Goal: Complete application form

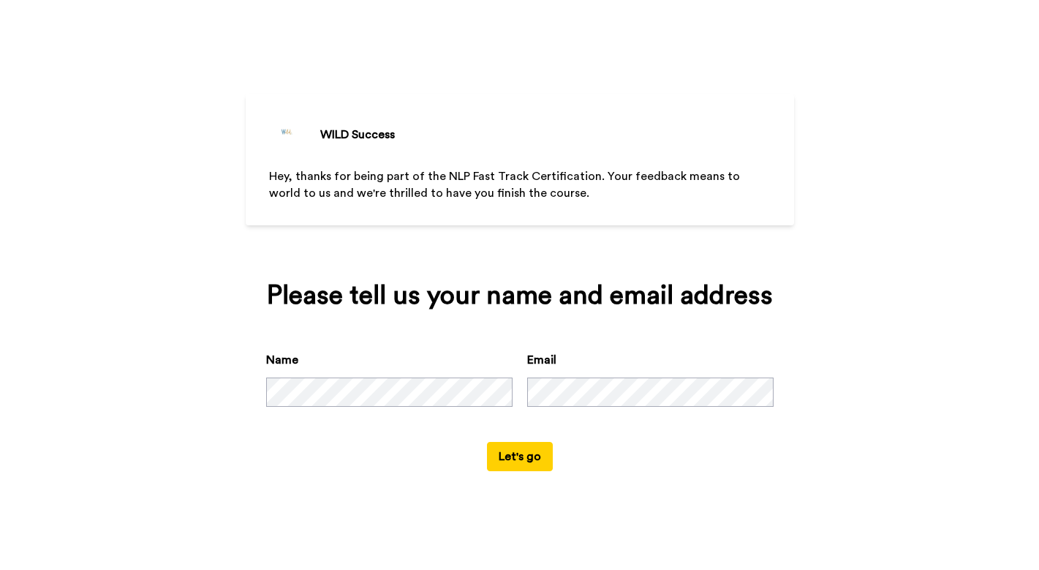
click at [237, 381] on div "WILD Success Hey, thanks for being part of the NLP Fast Track Certification. Yo…" at bounding box center [519, 285] width 1039 height 570
click at [529, 458] on button "Let's go" at bounding box center [520, 456] width 66 height 29
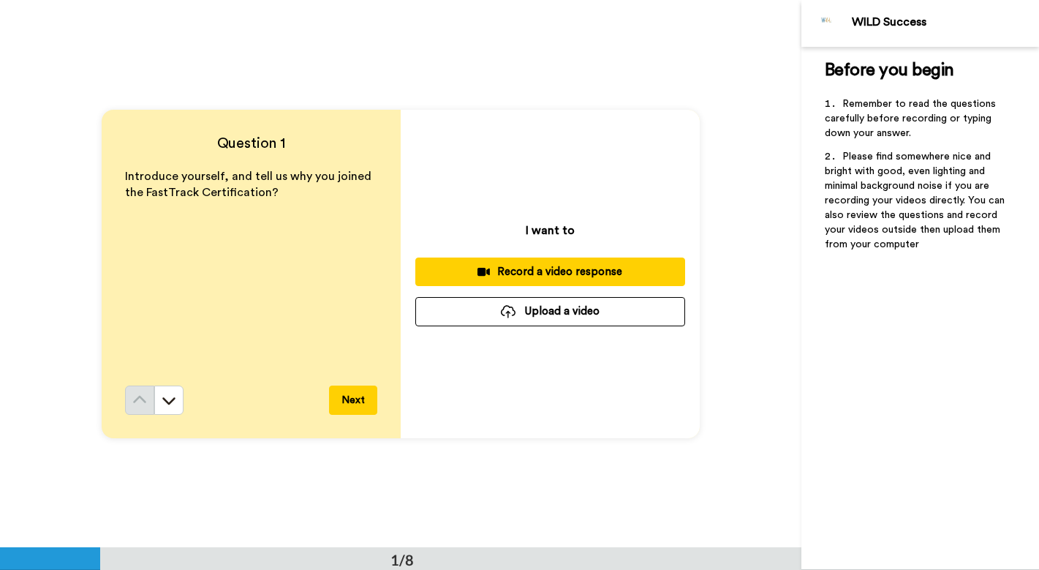
click at [557, 276] on div "Record a video response" at bounding box center [550, 271] width 246 height 15
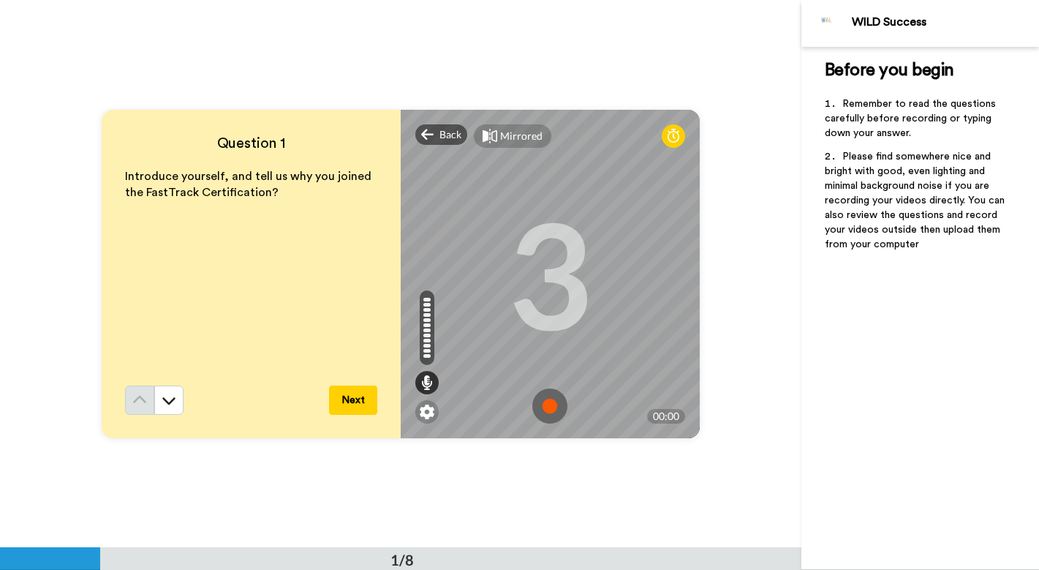
click at [550, 405] on img at bounding box center [549, 405] width 35 height 35
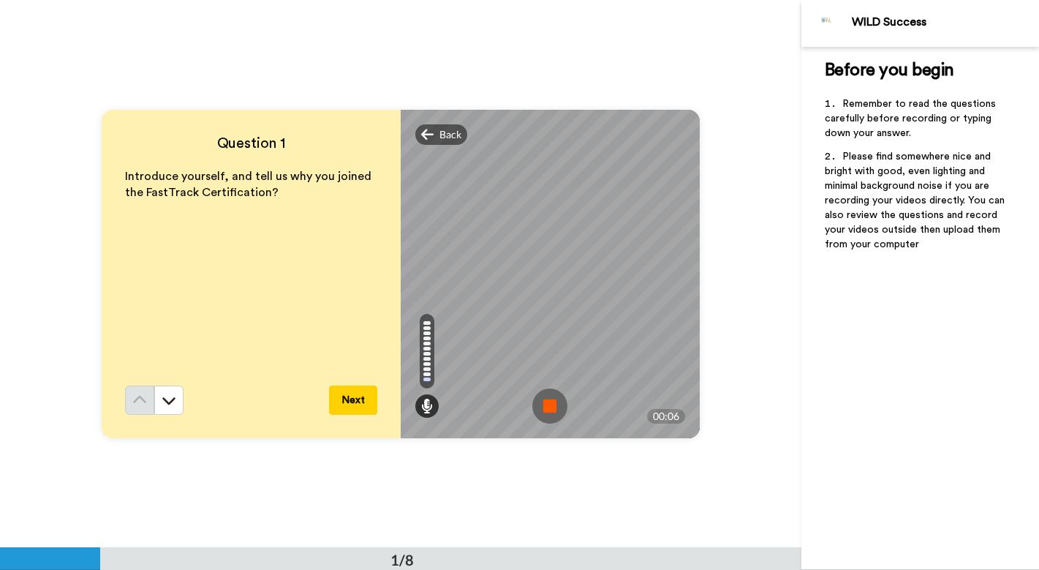
click at [360, 406] on button "Next" at bounding box center [353, 399] width 48 height 29
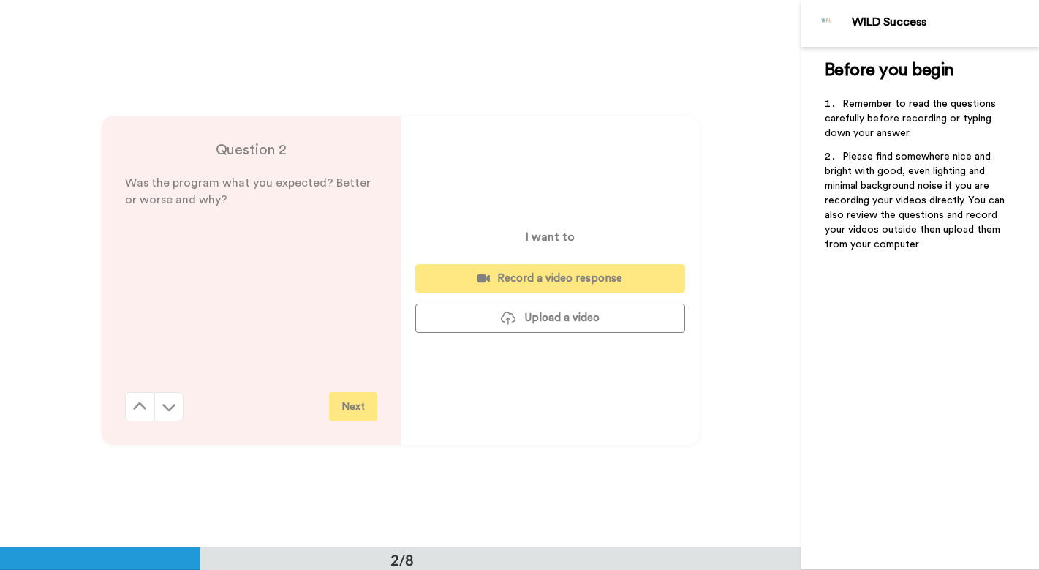
scroll to position [548, 0]
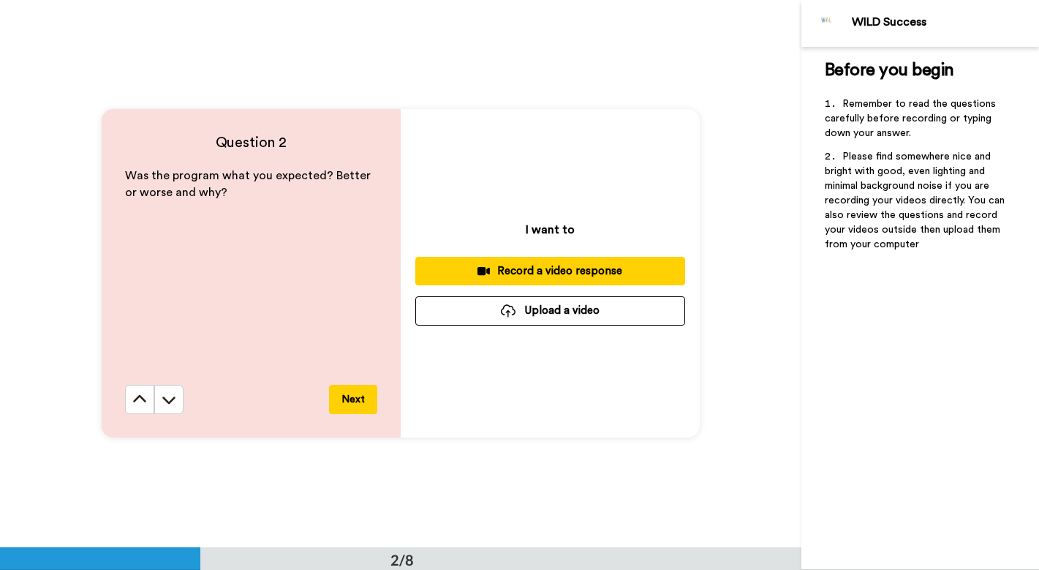
click at [548, 269] on div "Record a video response" at bounding box center [550, 270] width 246 height 15
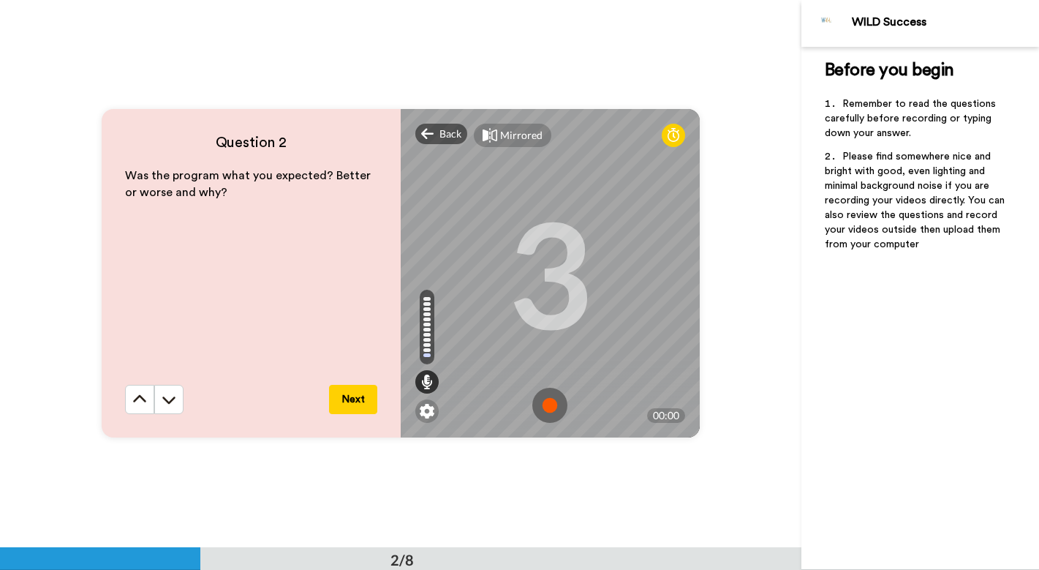
click at [551, 406] on img at bounding box center [549, 404] width 35 height 35
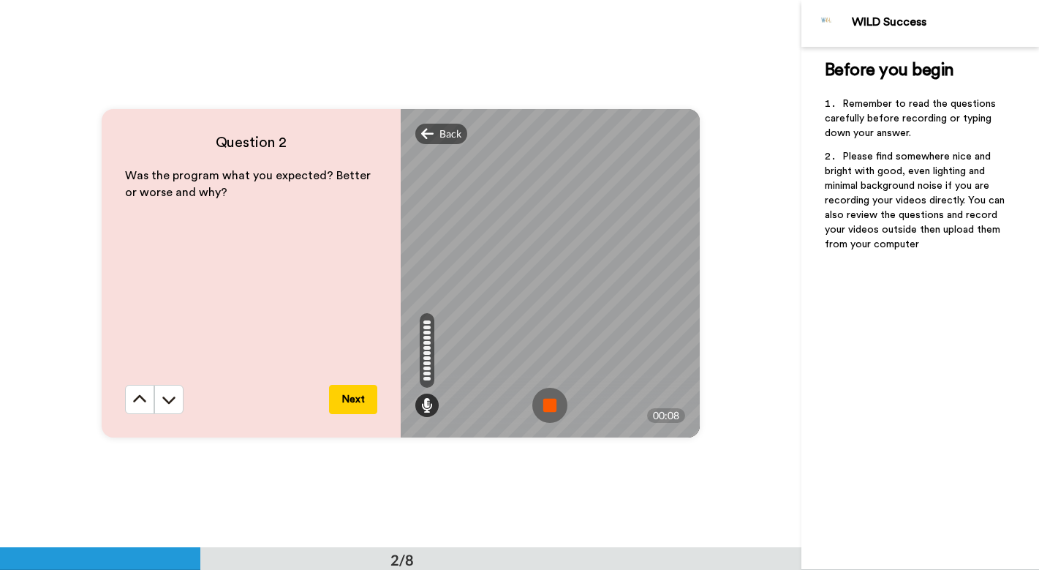
click at [551, 408] on img at bounding box center [549, 404] width 35 height 35
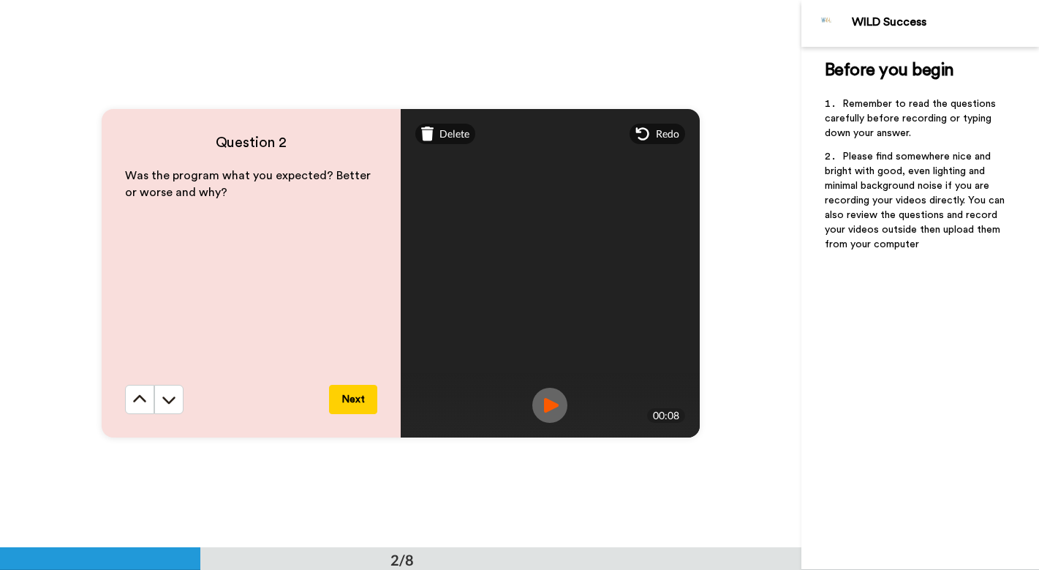
click at [357, 402] on button "Next" at bounding box center [353, 399] width 48 height 29
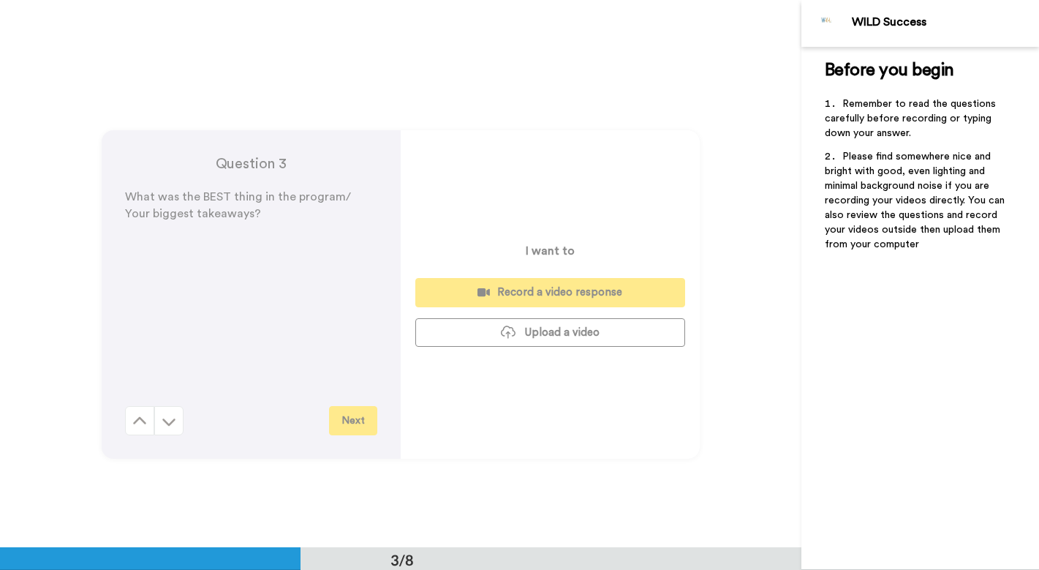
scroll to position [1094, 0]
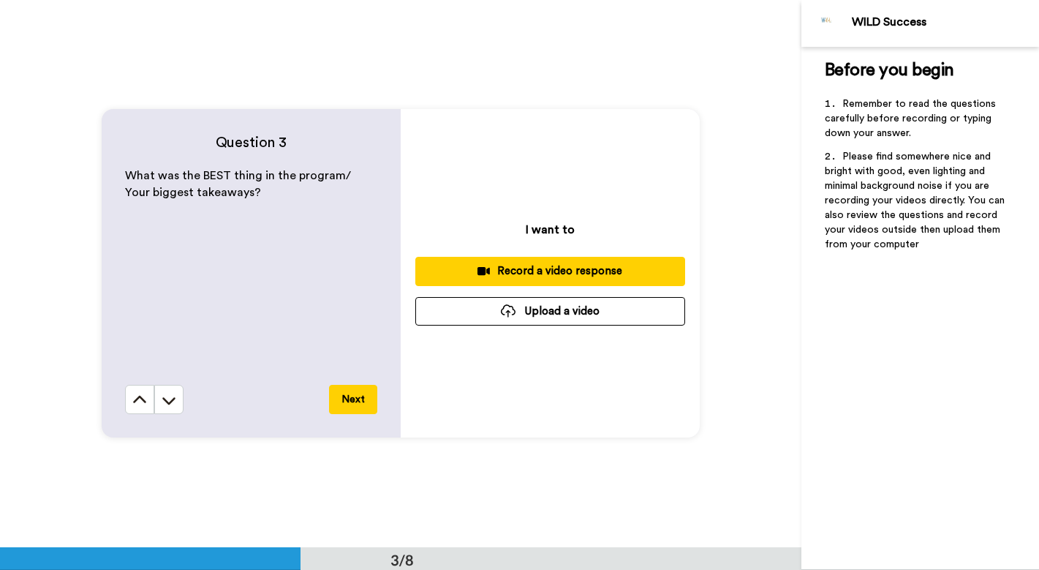
click at [555, 277] on div "Record a video response" at bounding box center [550, 270] width 246 height 15
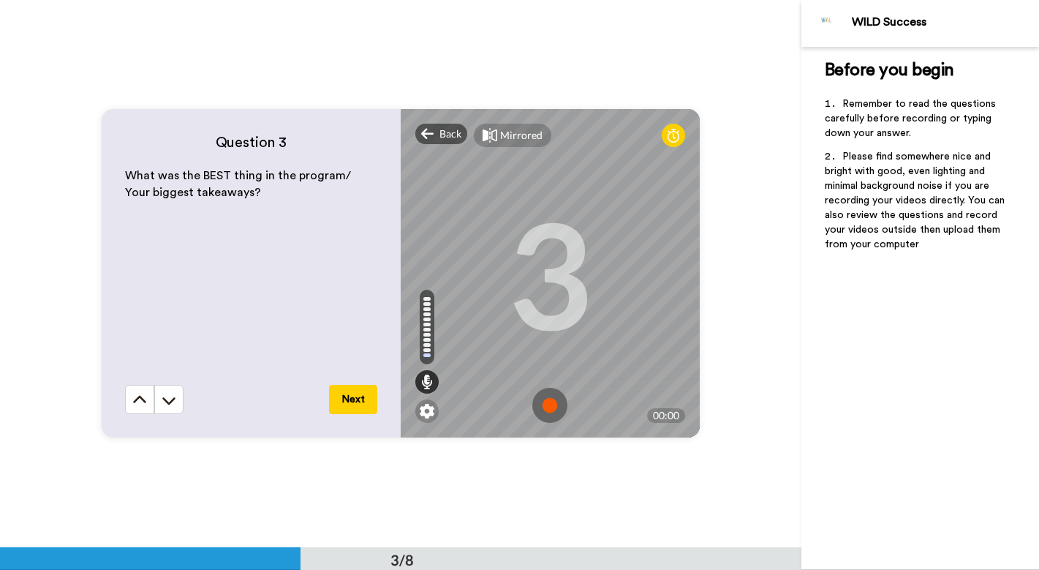
click at [551, 406] on img at bounding box center [549, 404] width 35 height 35
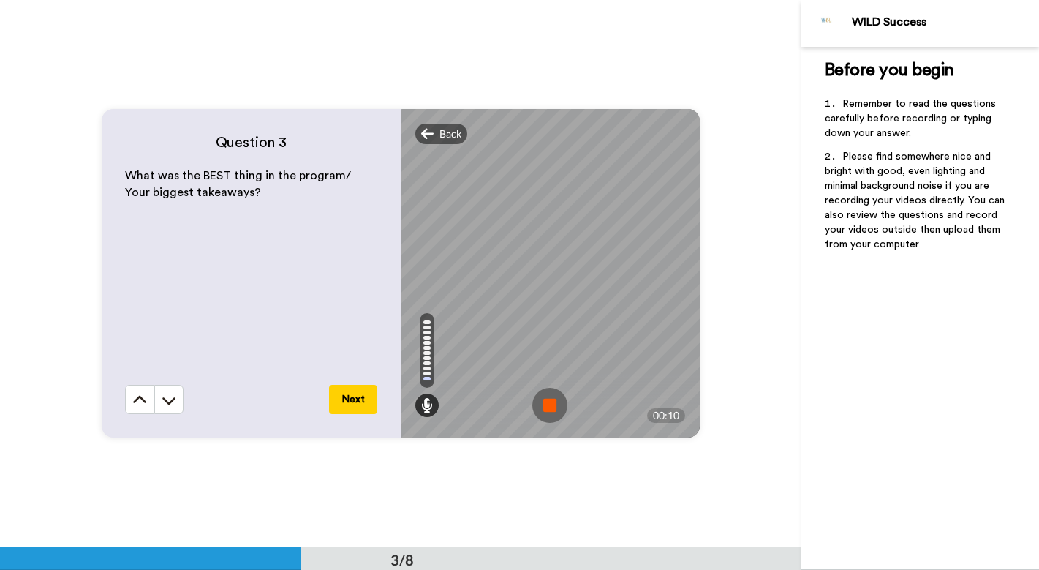
click at [551, 407] on img at bounding box center [549, 404] width 35 height 35
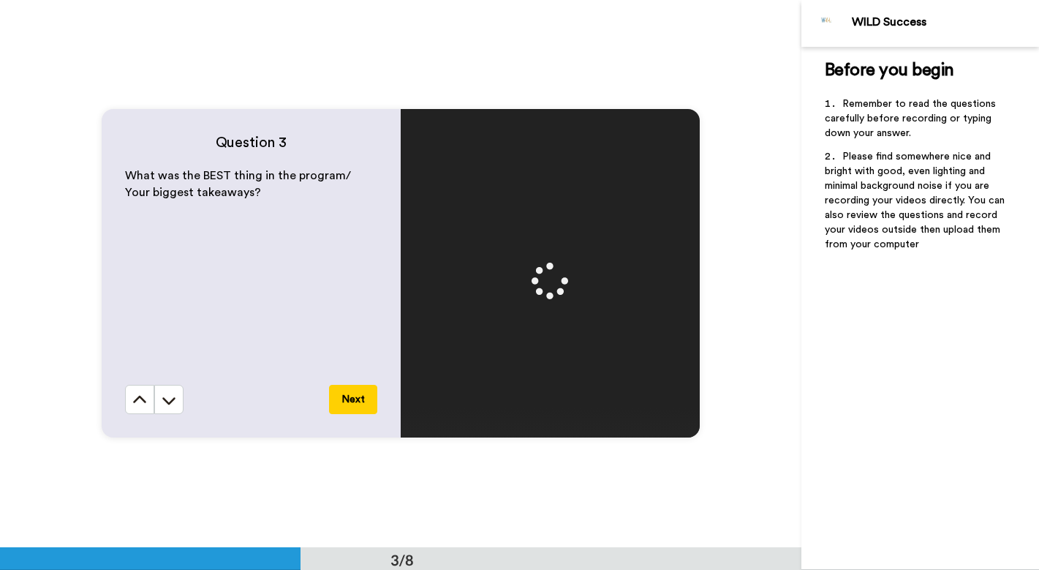
click at [355, 401] on button "Next" at bounding box center [353, 399] width 48 height 29
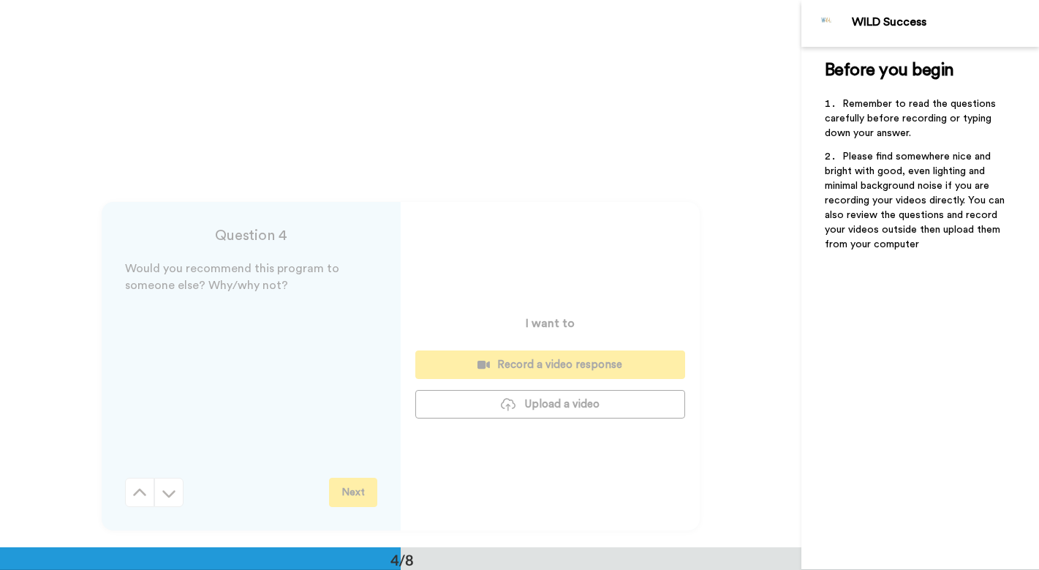
scroll to position [1641, 0]
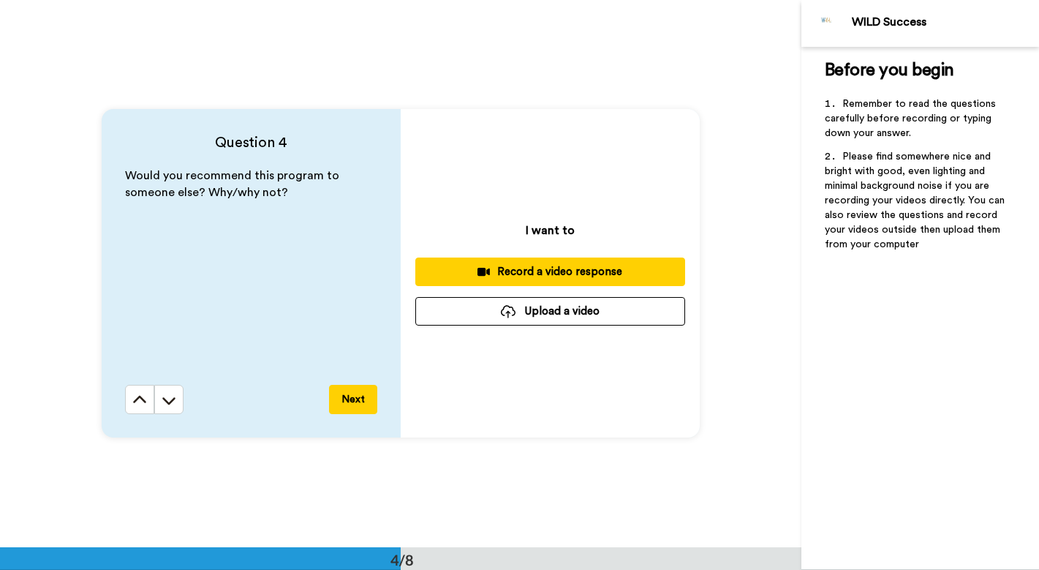
click at [563, 276] on div "Record a video response" at bounding box center [550, 271] width 246 height 15
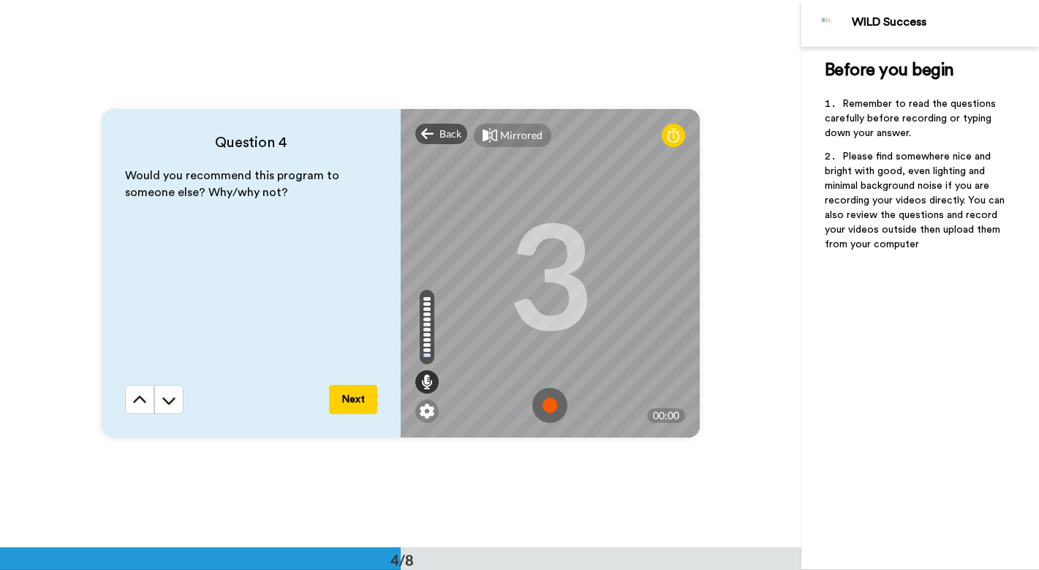
click at [550, 404] on img at bounding box center [549, 404] width 35 height 35
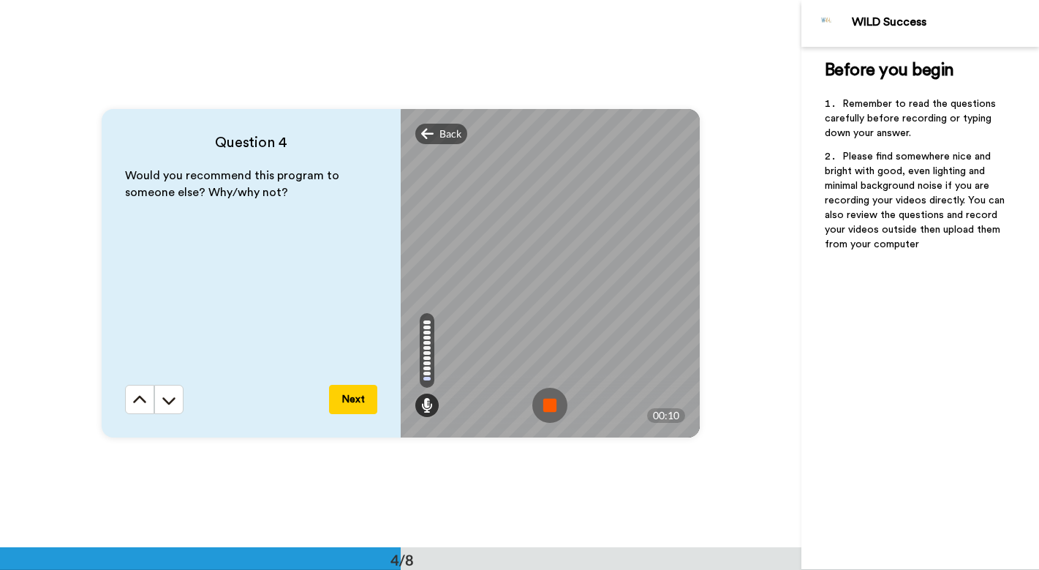
click at [542, 401] on img at bounding box center [549, 404] width 35 height 35
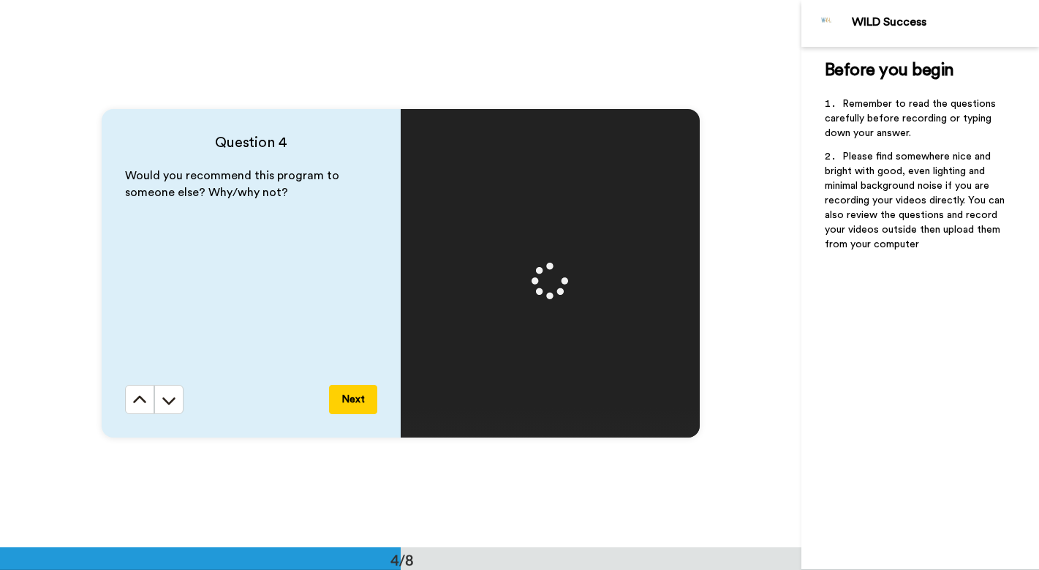
click at [356, 401] on button "Next" at bounding box center [353, 399] width 48 height 29
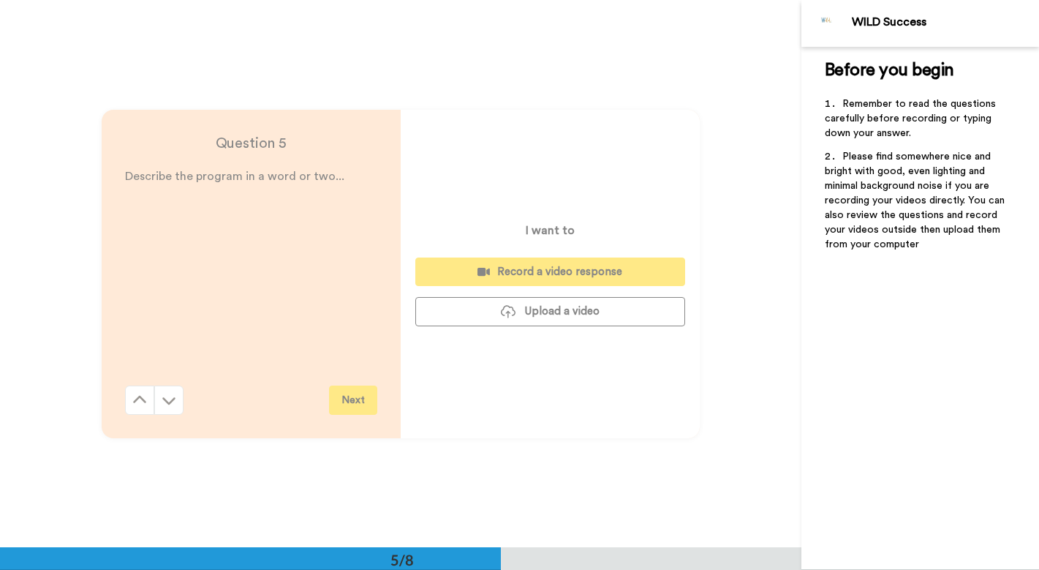
scroll to position [2189, 0]
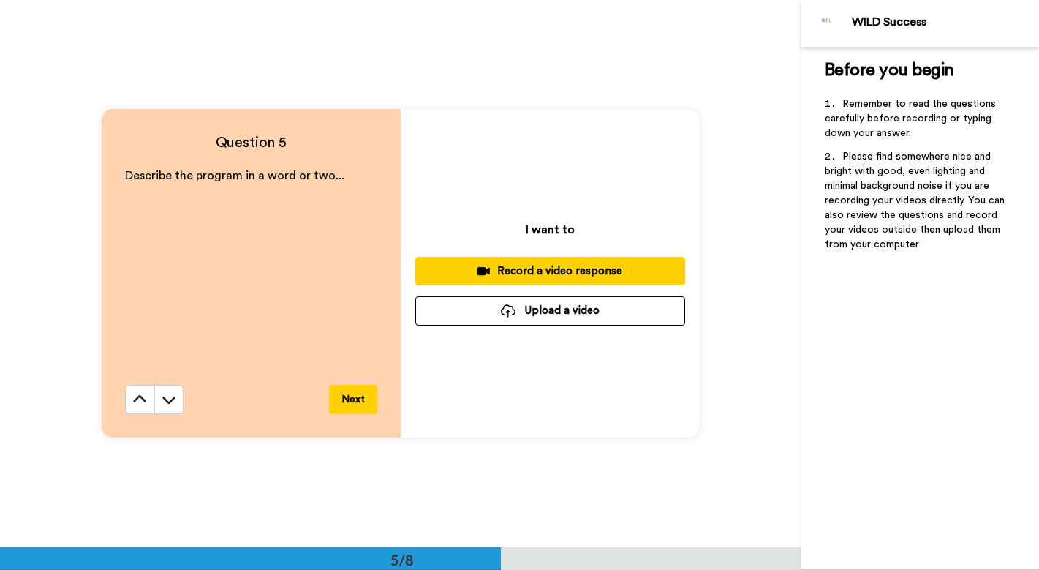
click at [570, 279] on button "Record a video response" at bounding box center [550, 271] width 270 height 29
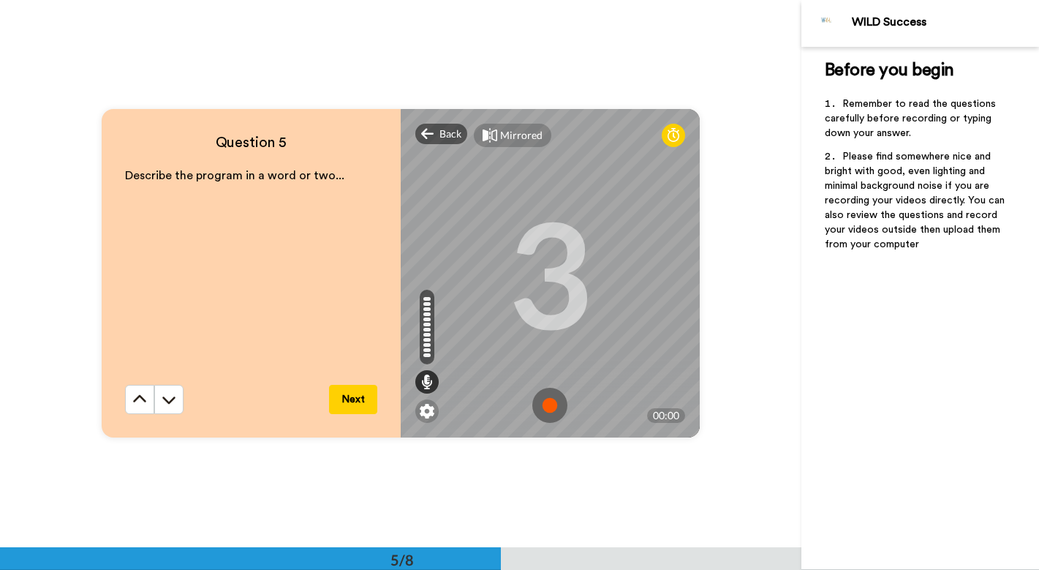
click at [551, 405] on img at bounding box center [549, 404] width 35 height 35
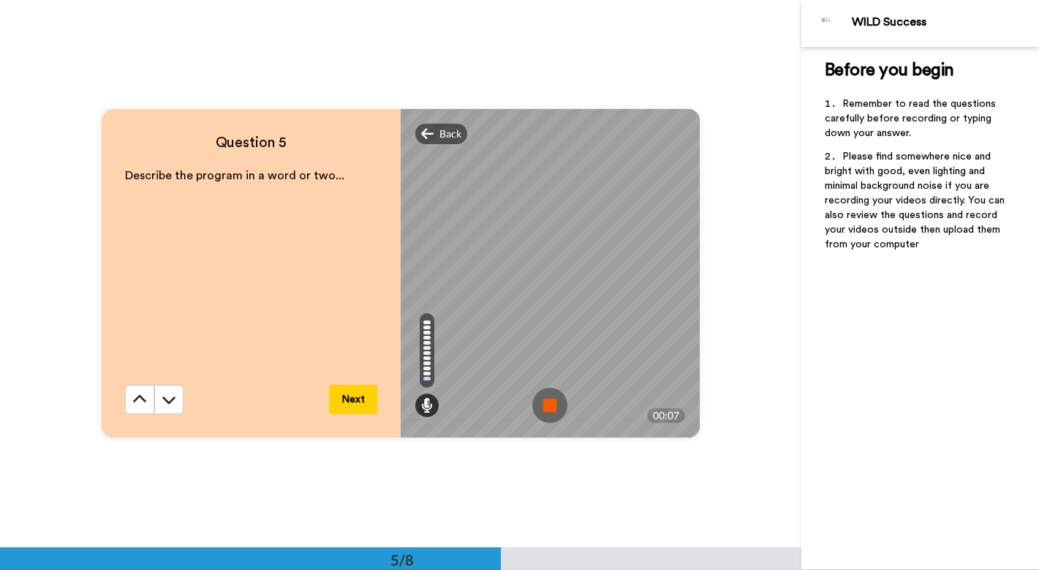
click at [551, 404] on img at bounding box center [549, 404] width 35 height 35
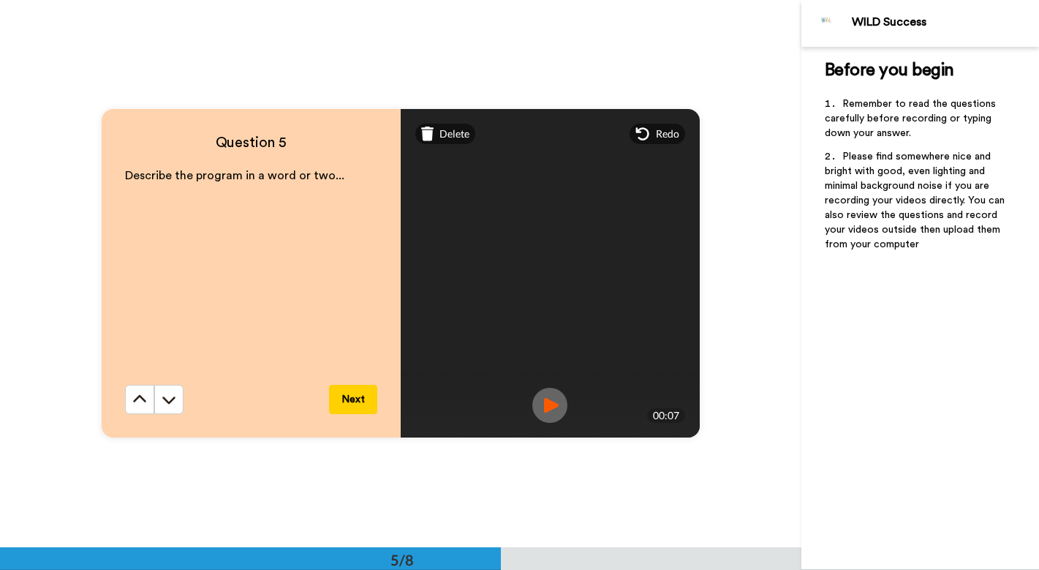
click at [359, 401] on button "Next" at bounding box center [353, 399] width 48 height 29
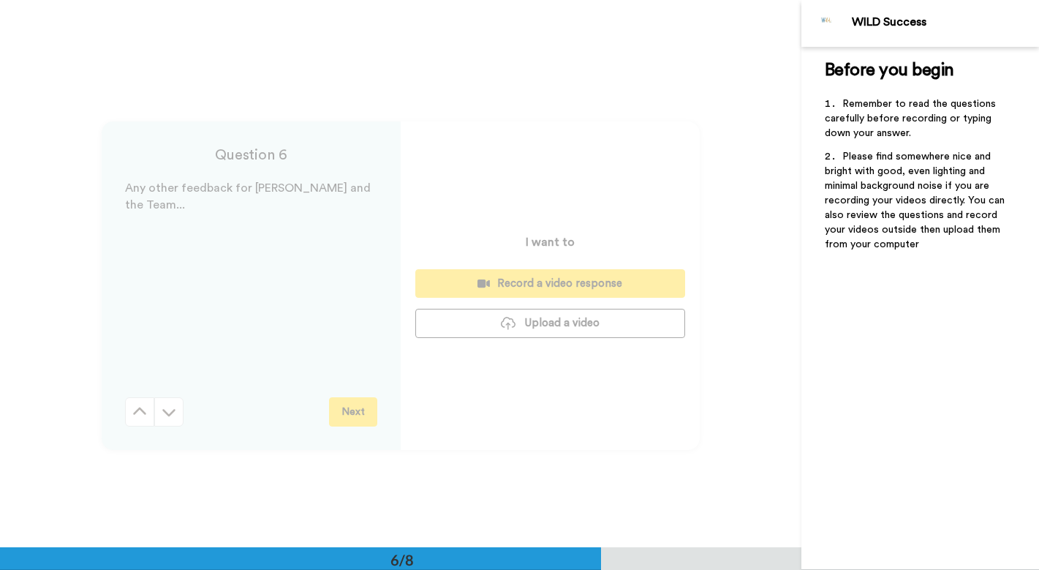
scroll to position [2736, 0]
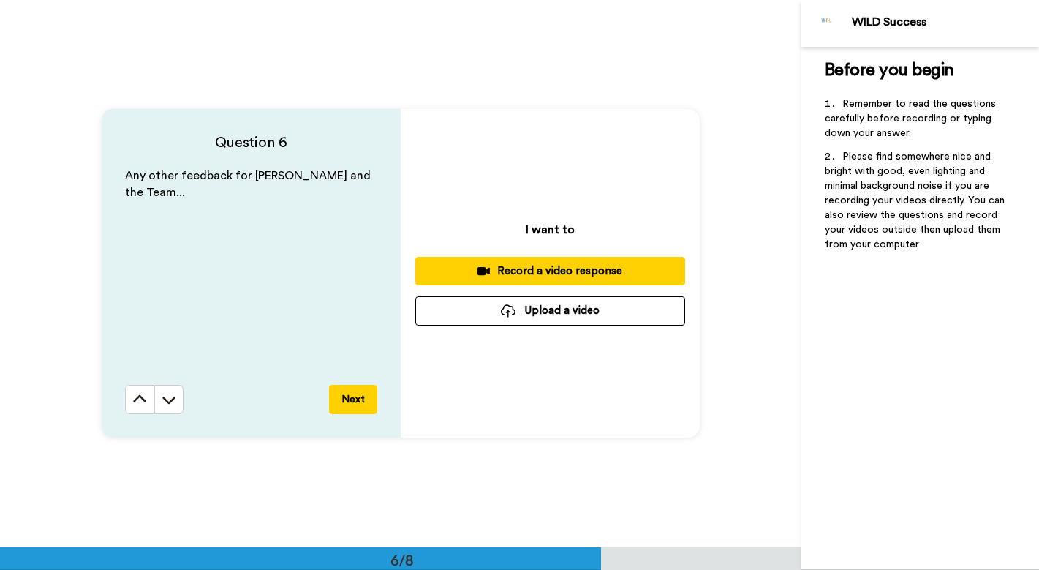
click at [553, 276] on div "Record a video response" at bounding box center [550, 270] width 246 height 15
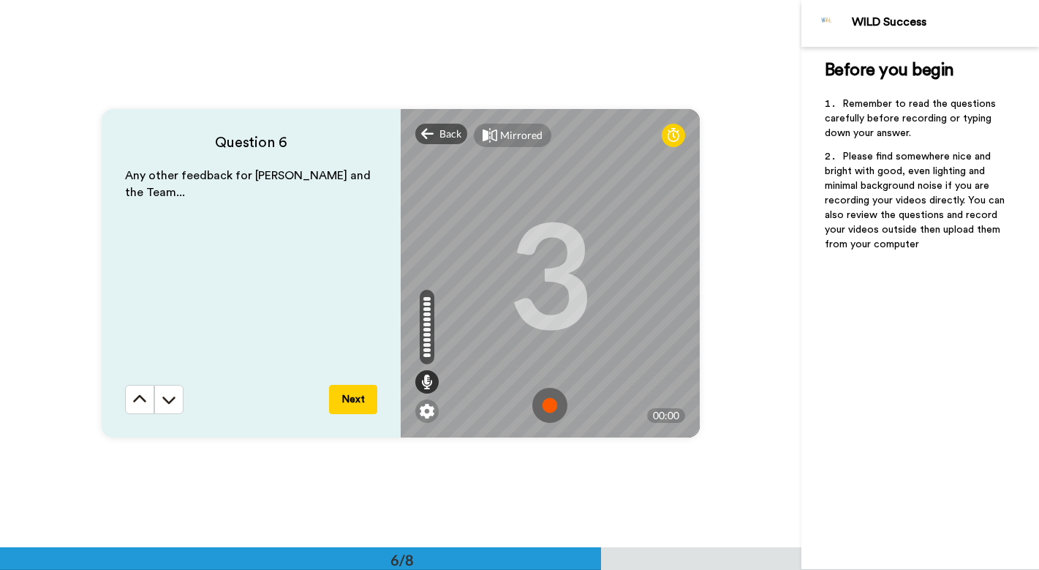
click at [546, 406] on img at bounding box center [549, 404] width 35 height 35
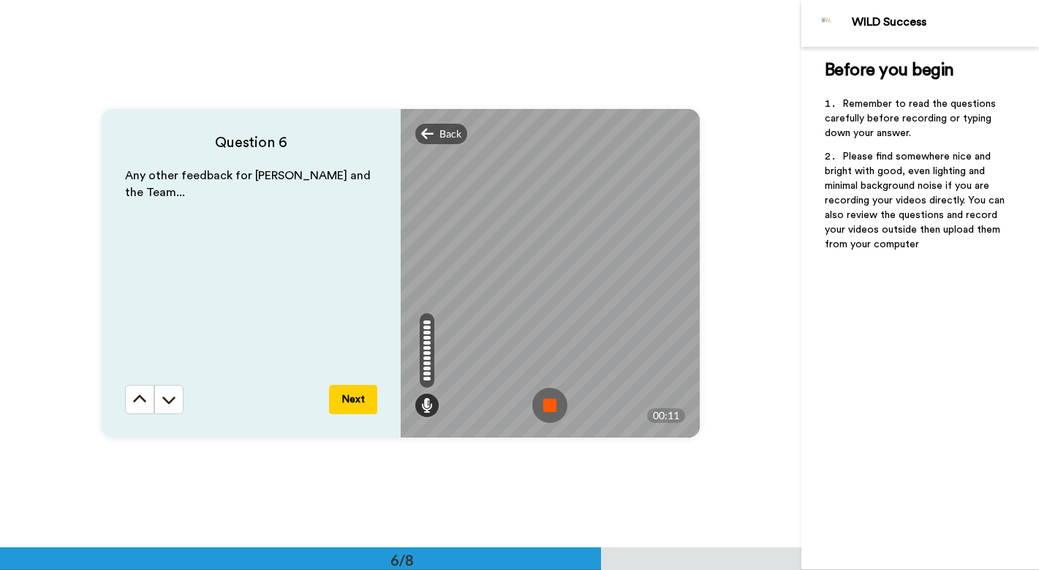
click at [542, 406] on img at bounding box center [549, 404] width 35 height 35
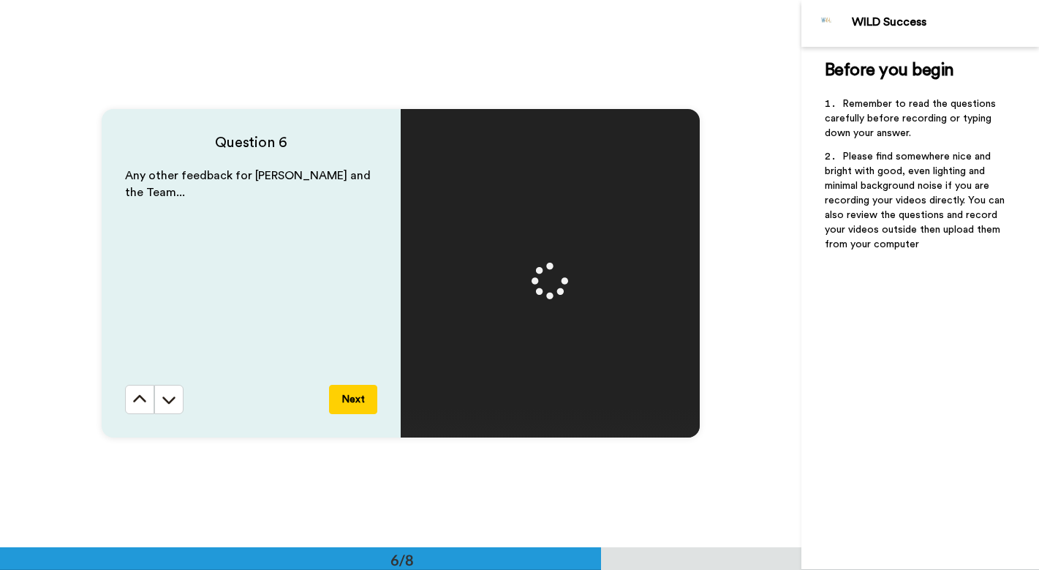
click at [357, 400] on button "Next" at bounding box center [353, 399] width 48 height 29
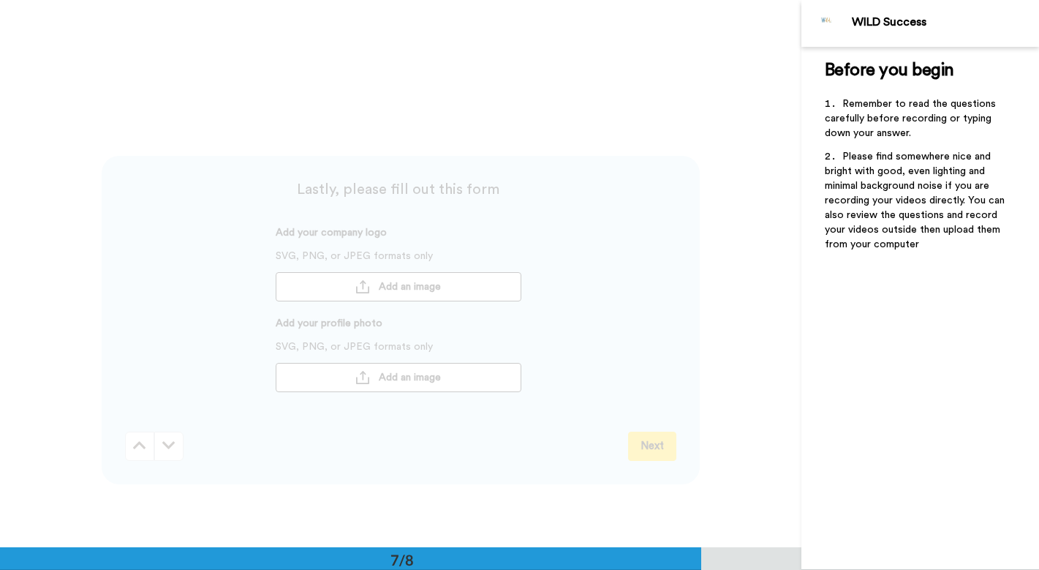
scroll to position [3282, 0]
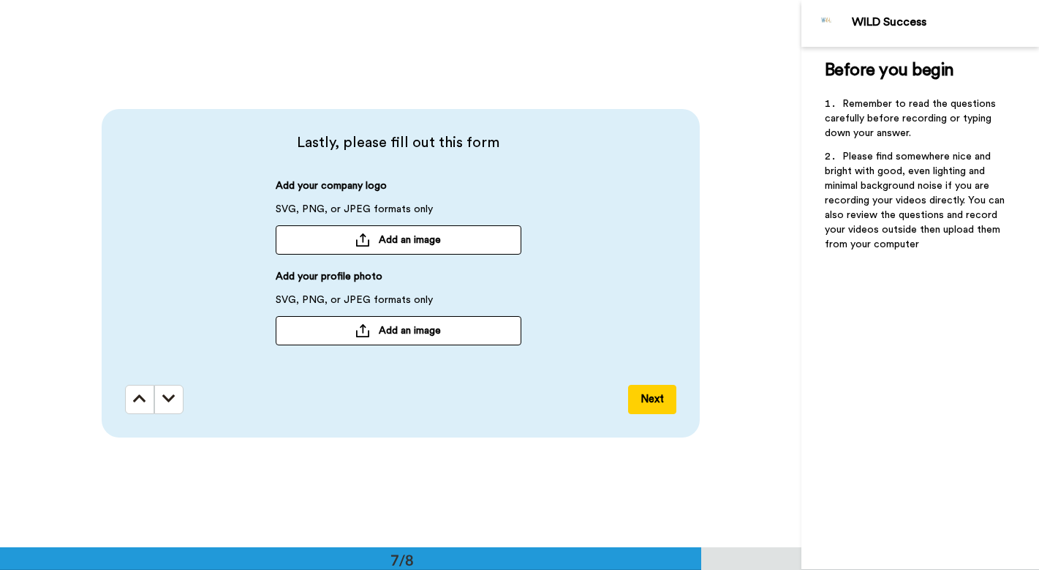
click at [408, 336] on span "Add an image" at bounding box center [410, 330] width 62 height 15
click at [656, 397] on button "Next" at bounding box center [652, 399] width 48 height 29
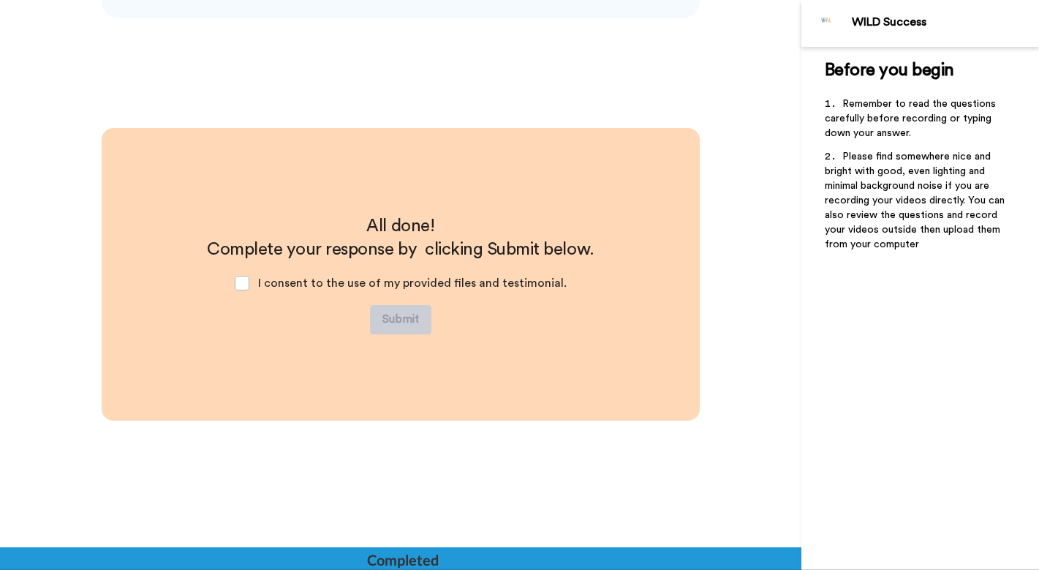
scroll to position [3702, 0]
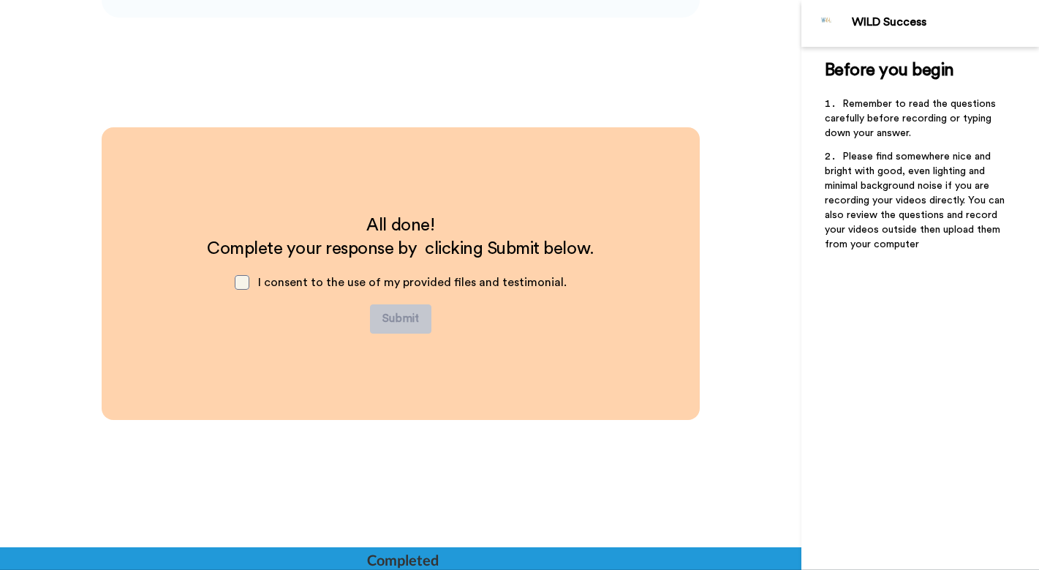
click at [249, 284] on span at bounding box center [242, 282] width 15 height 15
click at [397, 319] on button "Submit" at bounding box center [400, 318] width 61 height 29
